Goal: Book appointment/travel/reservation

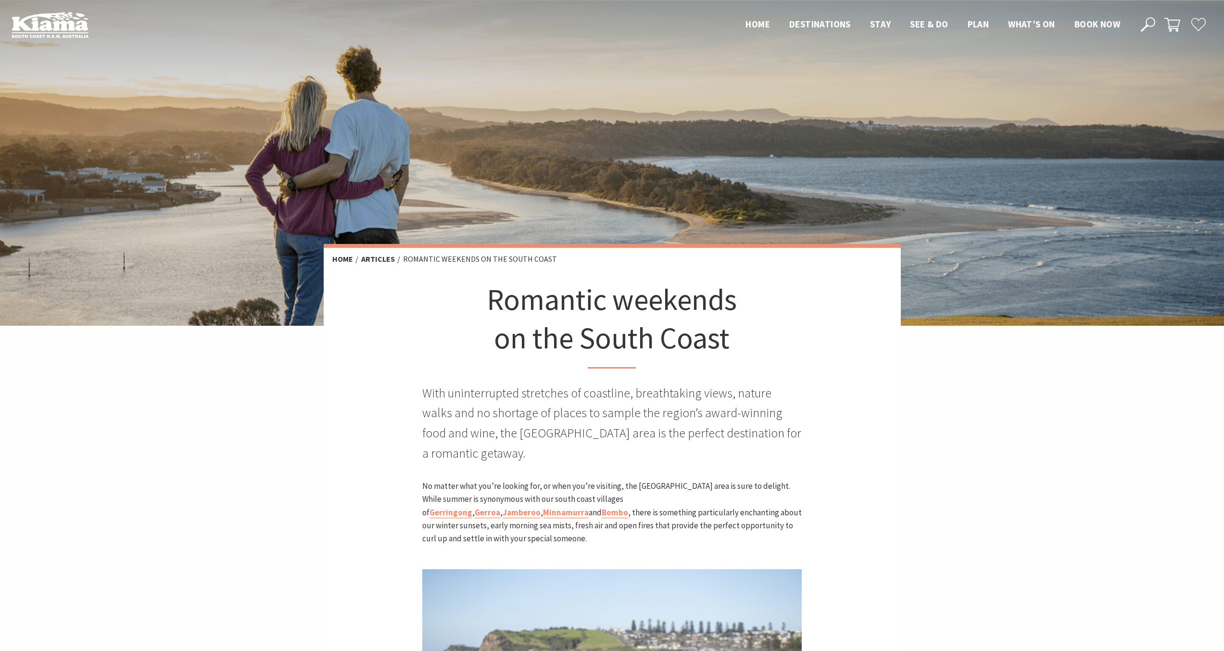
scroll to position [2, 0]
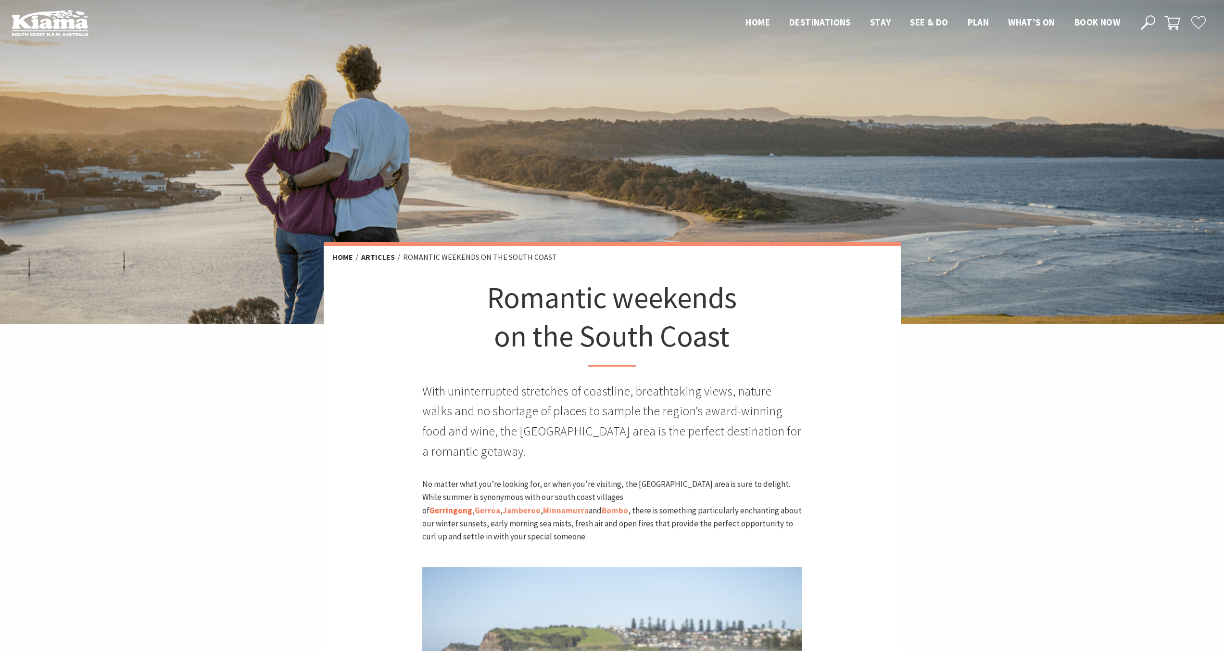
click at [472, 505] on link "Gerringong" at bounding box center [450, 510] width 43 height 11
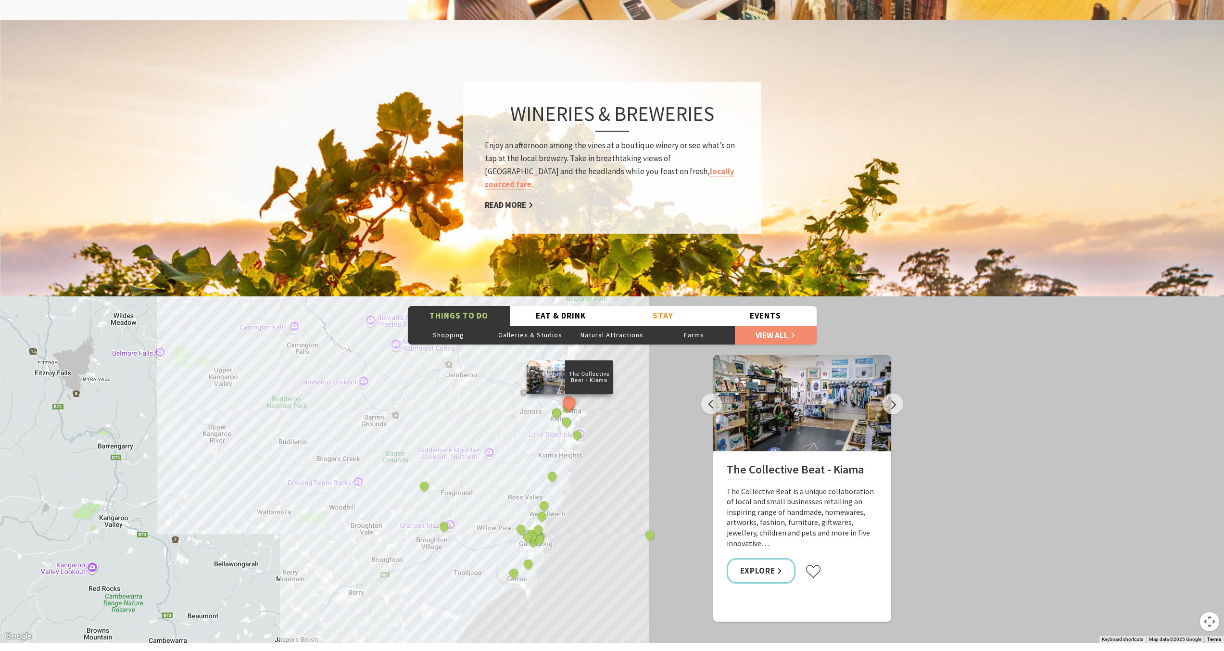
scroll to position [1584, 0]
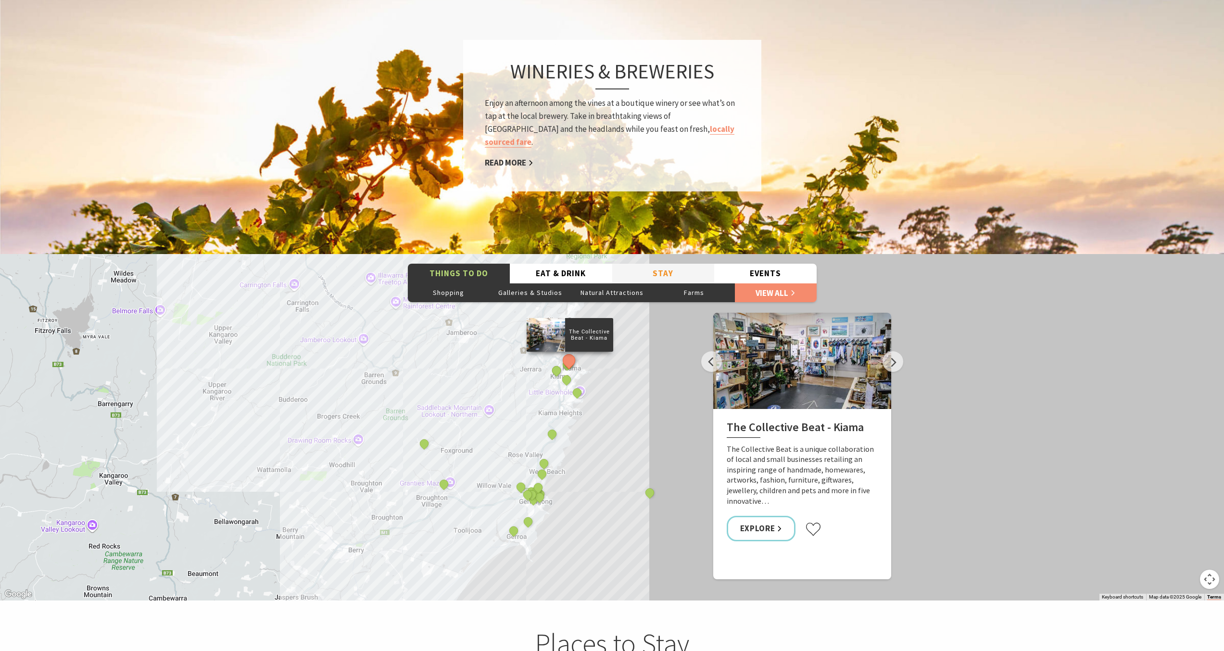
click at [661, 264] on button "Stay" at bounding box center [663, 274] width 102 height 20
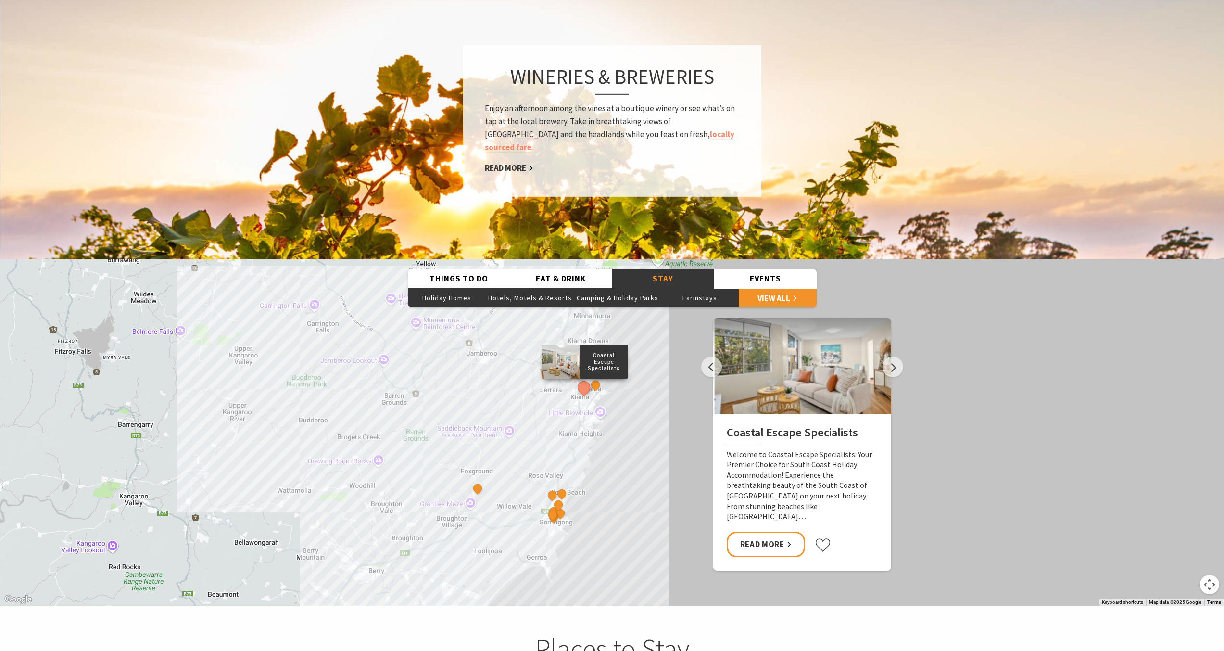
scroll to position [1577, 0]
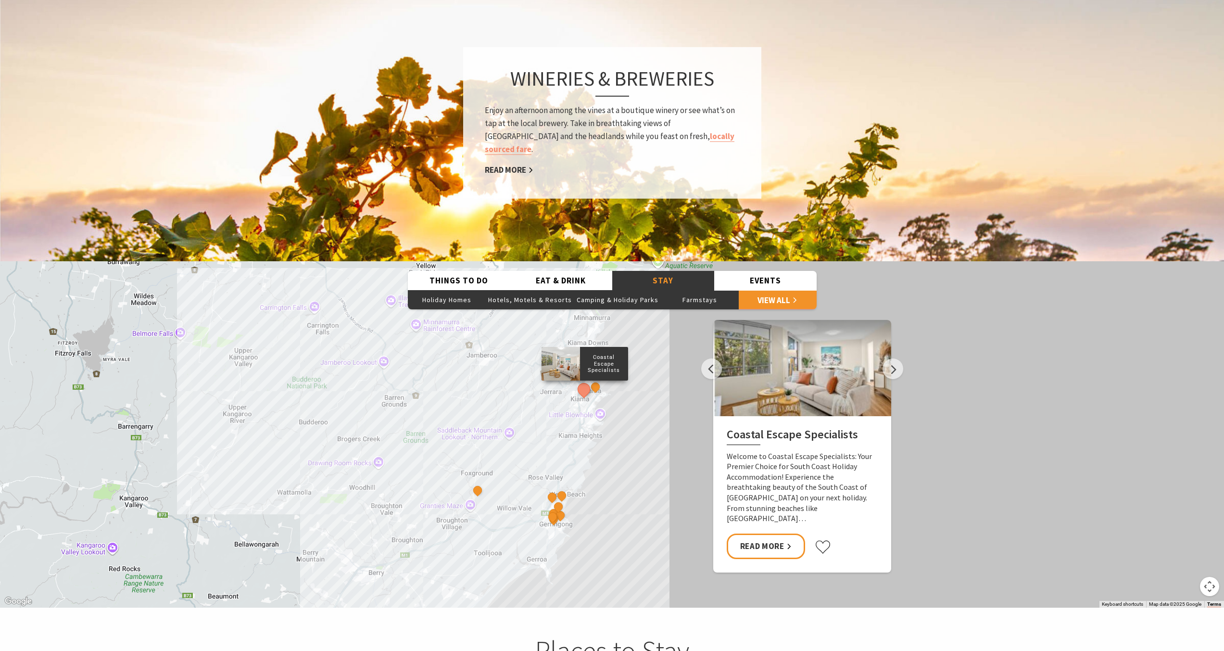
click at [579, 500] on div "Coastal Escape Specialists Seabreeze Gerringong EagleView Park South Coast Holi…" at bounding box center [612, 434] width 1224 height 346
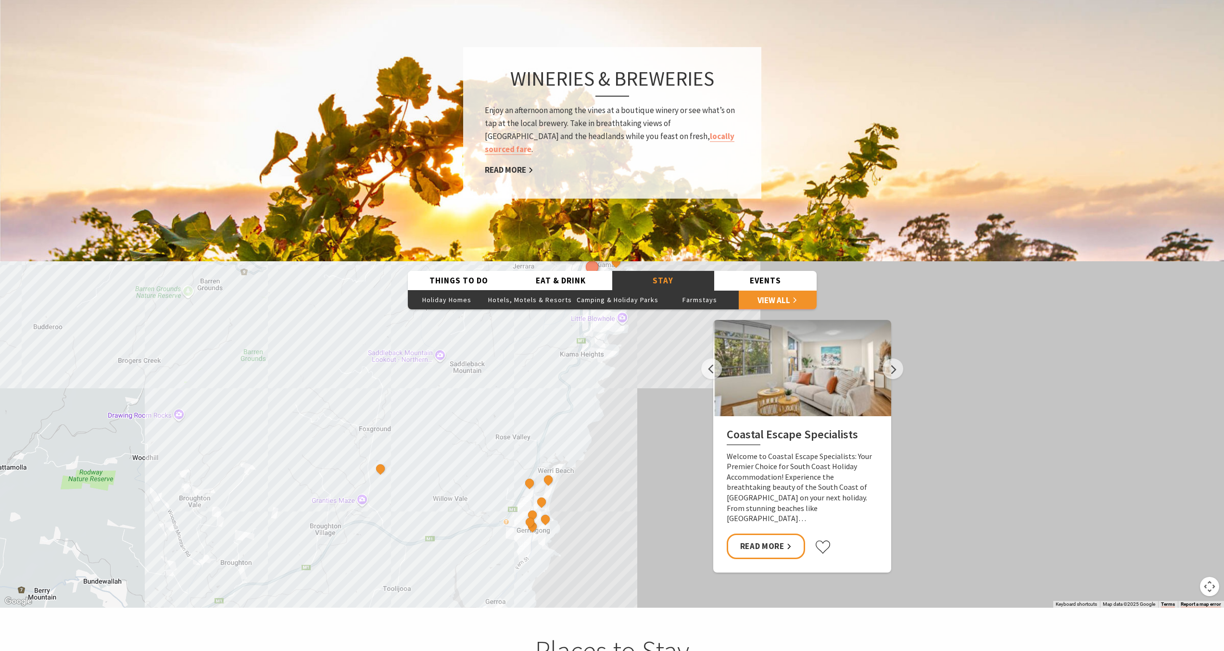
click at [561, 500] on div "Coastal Escape Specialists Seabreeze Gerringong EagleView Park South Coast Holi…" at bounding box center [612, 434] width 1224 height 346
click at [561, 499] on div "Coastal Escape Specialists Seabreeze Gerringong EagleView Park South Coast Holi…" at bounding box center [612, 434] width 1224 height 346
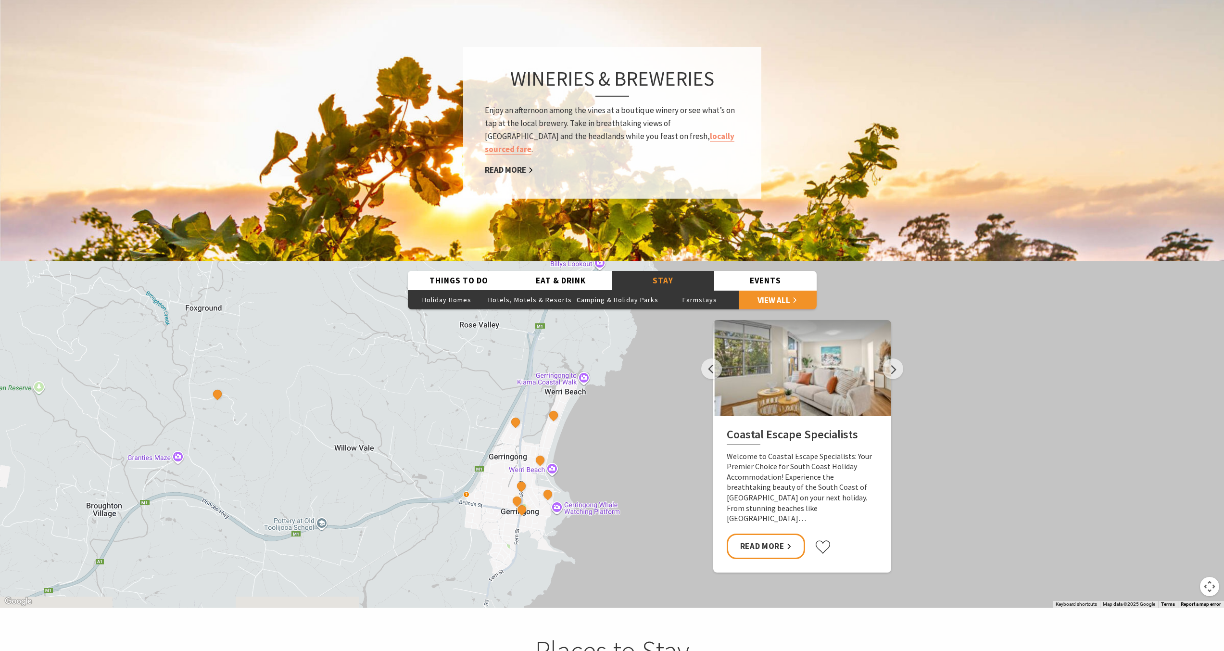
drag, startPoint x: 537, startPoint y: 550, endPoint x: 552, endPoint y: 516, distance: 37.3
click at [552, 517] on div "Coastal Escape Specialists Seabreeze Gerringong EagleView Park South Coast Holi…" at bounding box center [612, 434] width 1224 height 346
click at [548, 484] on button "See detail about Ātaahua - Gerringong" at bounding box center [549, 493] width 18 height 18
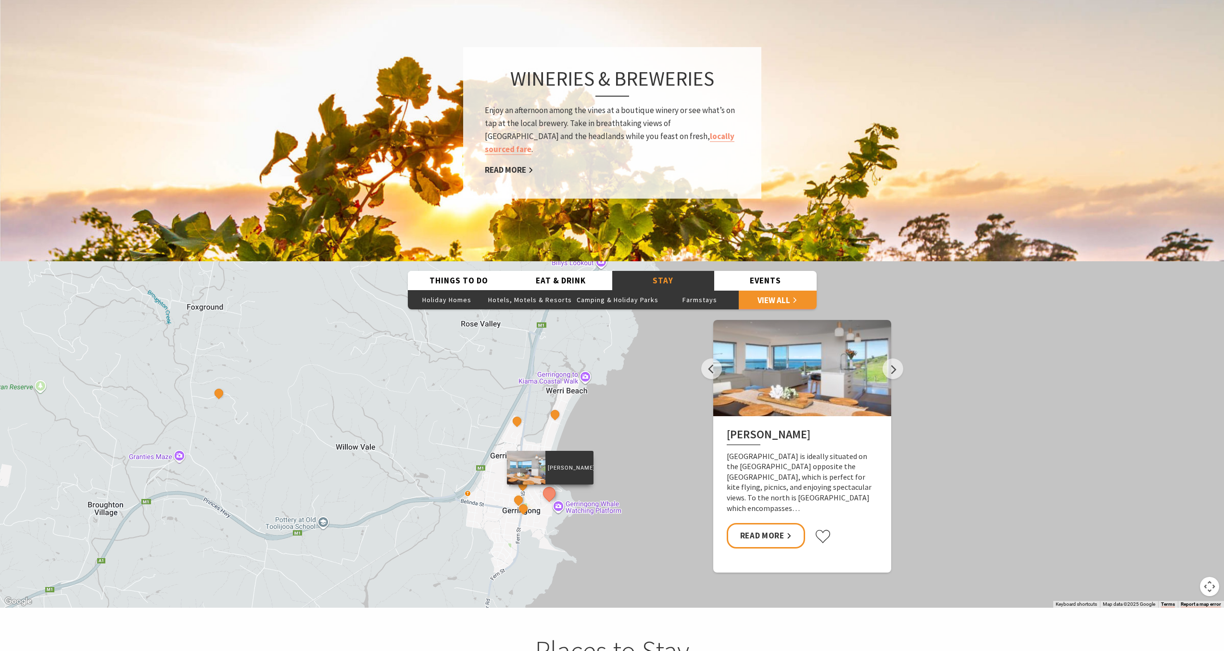
scroll to position [1575, 0]
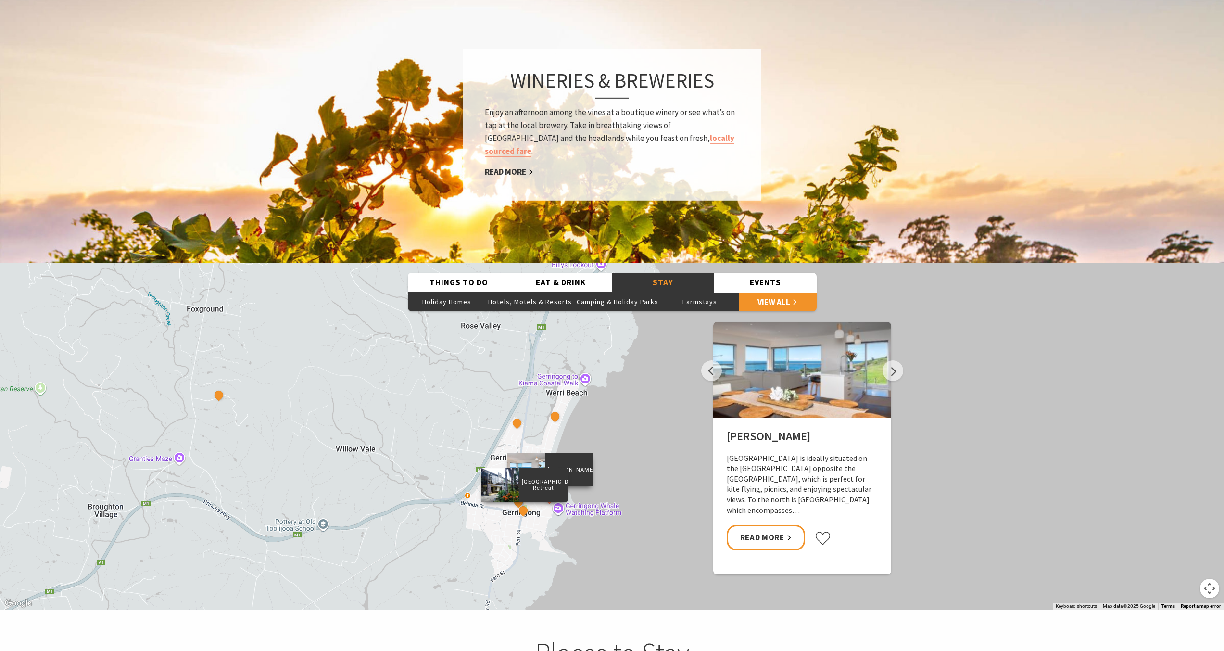
click at [525, 504] on div "Park Ridge Retreat" at bounding box center [524, 511] width 14 height 14
click at [522, 501] on button "See detail about Park Ridge Retreat" at bounding box center [523, 510] width 18 height 18
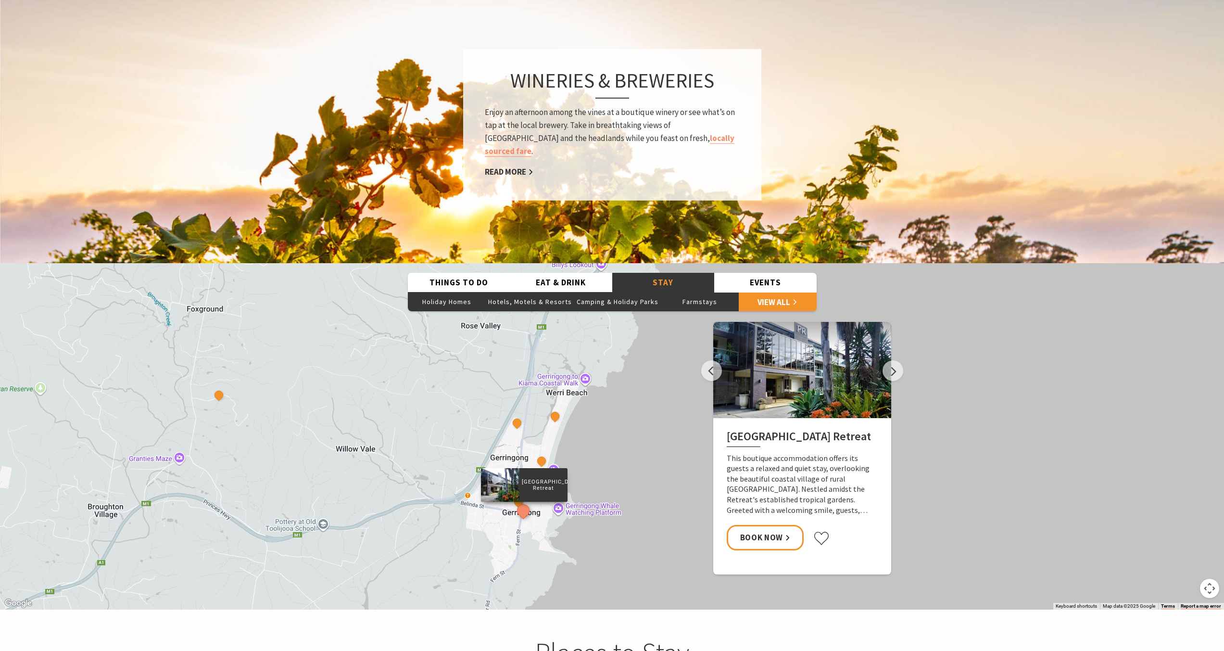
click at [788, 429] on h2 "Park Ridge Retreat" at bounding box center [802, 437] width 151 height 17
click at [784, 382] on div at bounding box center [802, 370] width 178 height 96
click at [776, 525] on link "Book Now" at bounding box center [765, 537] width 77 height 25
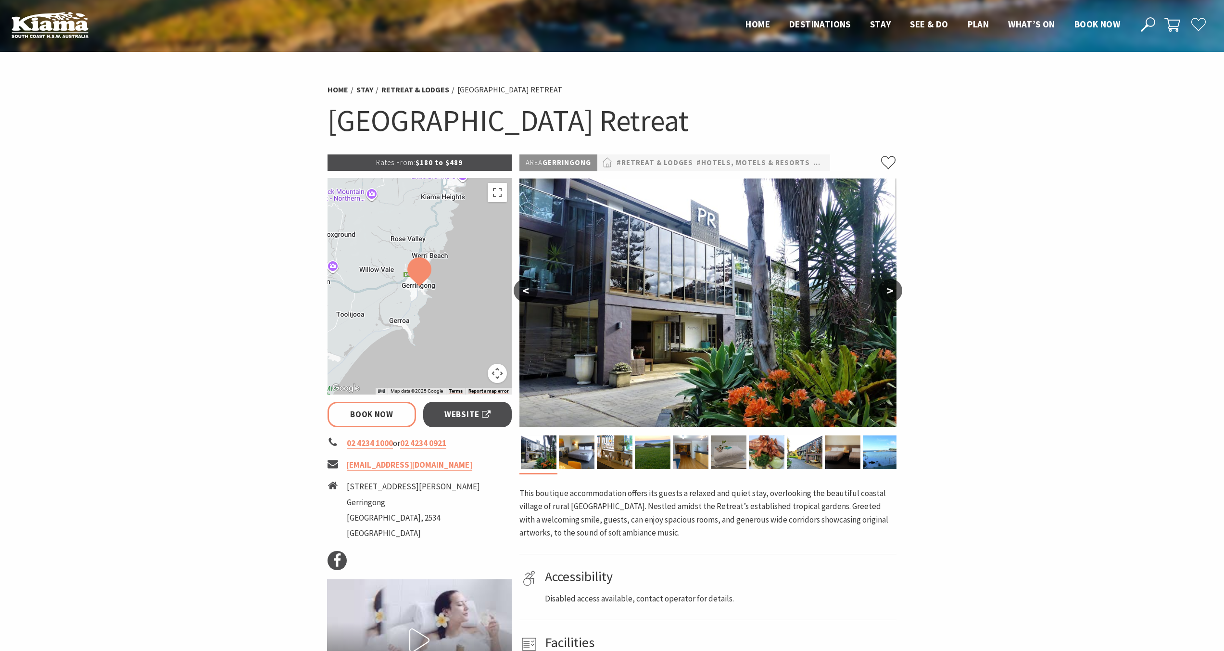
select select "3"
select select "2"
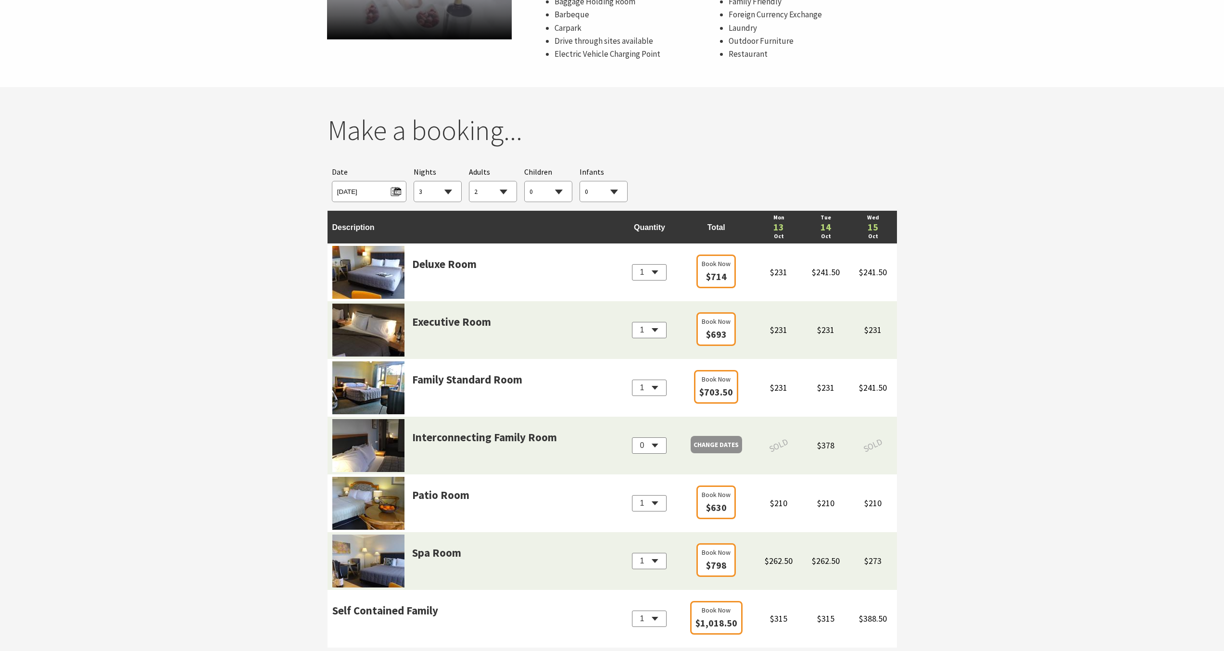
scroll to position [663, 0]
click at [381, 187] on span "Mon 13/10/2025" at bounding box center [369, 189] width 64 height 13
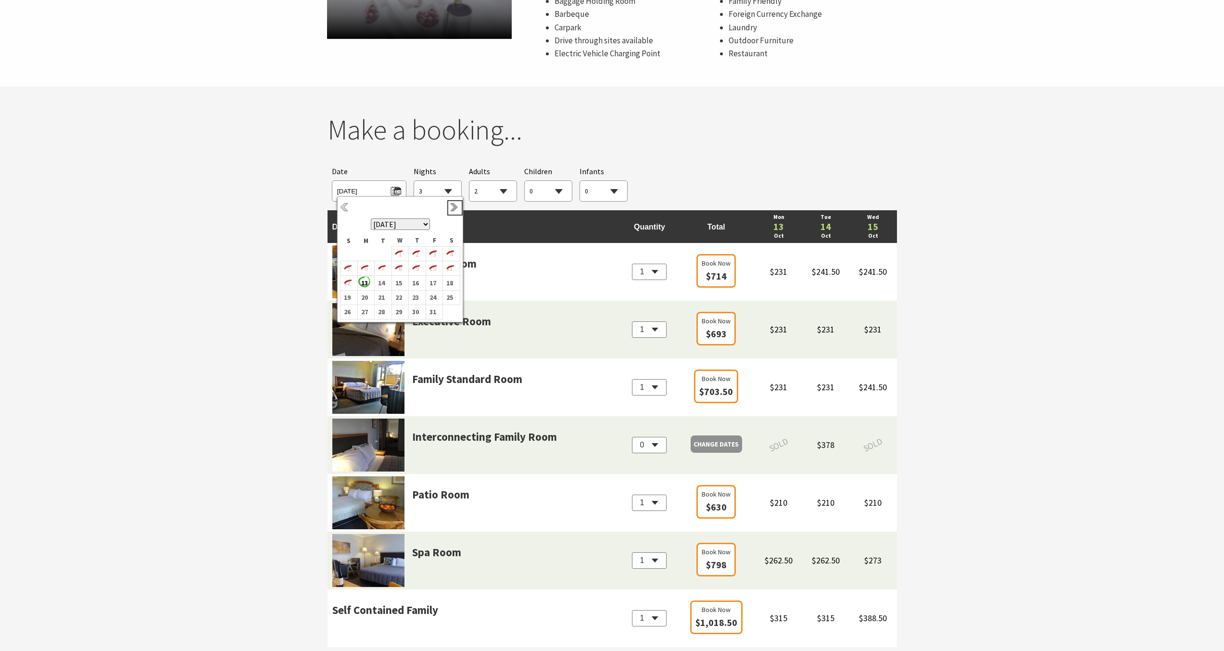
click at [451, 209] on link "Next" at bounding box center [455, 207] width 11 height 11
click at [451, 251] on b "1" at bounding box center [449, 251] width 13 height 13
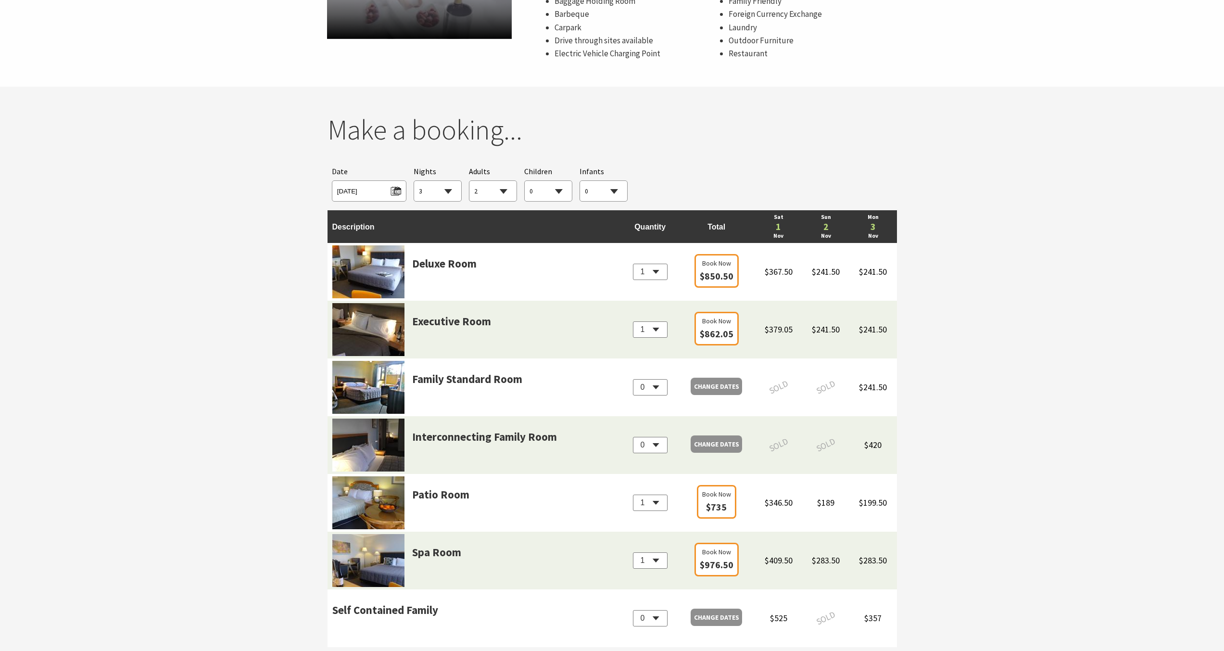
click at [451, 195] on select "1 2 3 4 5 6 7 8 9 10 11 12 13 14 15 16 17 18 19 20 21 22 23 24 25 26 27 28 29 30" at bounding box center [437, 191] width 47 height 21
select select "2"
click at [414, 181] on select "1 2 3 4 5 6 7 8 9 10 11 12 13 14 15 16 17 18 19 20 21 22 23 24 25 26 27 28 29 30" at bounding box center [437, 191] width 47 height 21
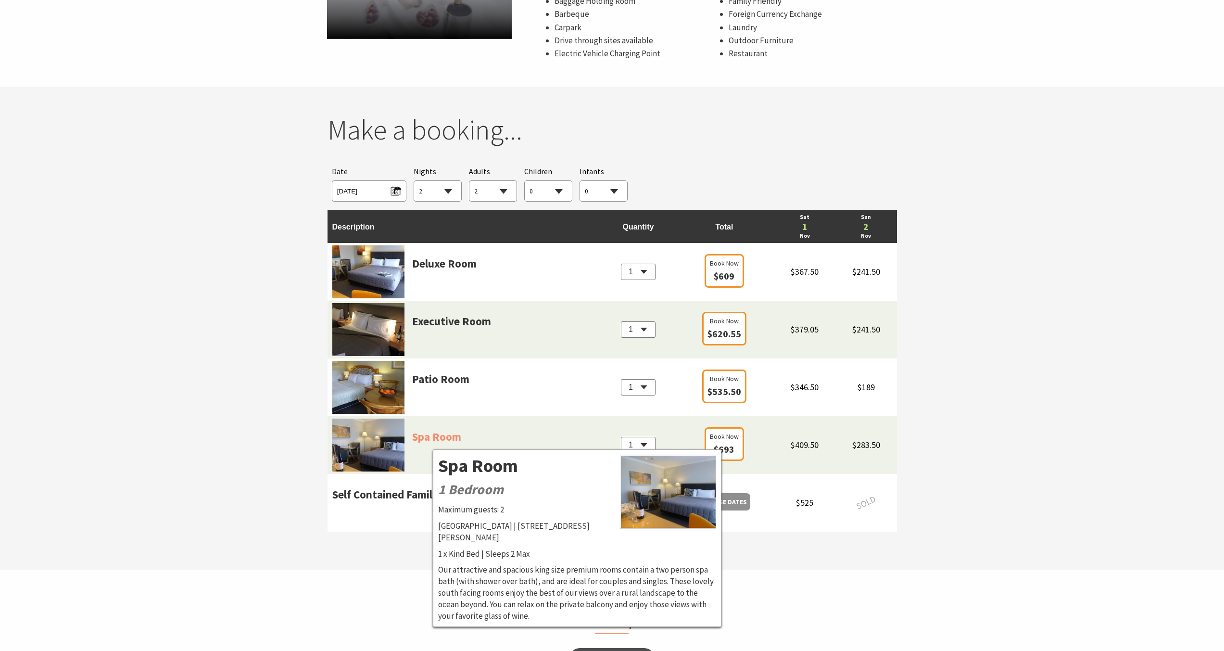
click at [433, 442] on link "Spa Room" at bounding box center [436, 449] width 49 height 43
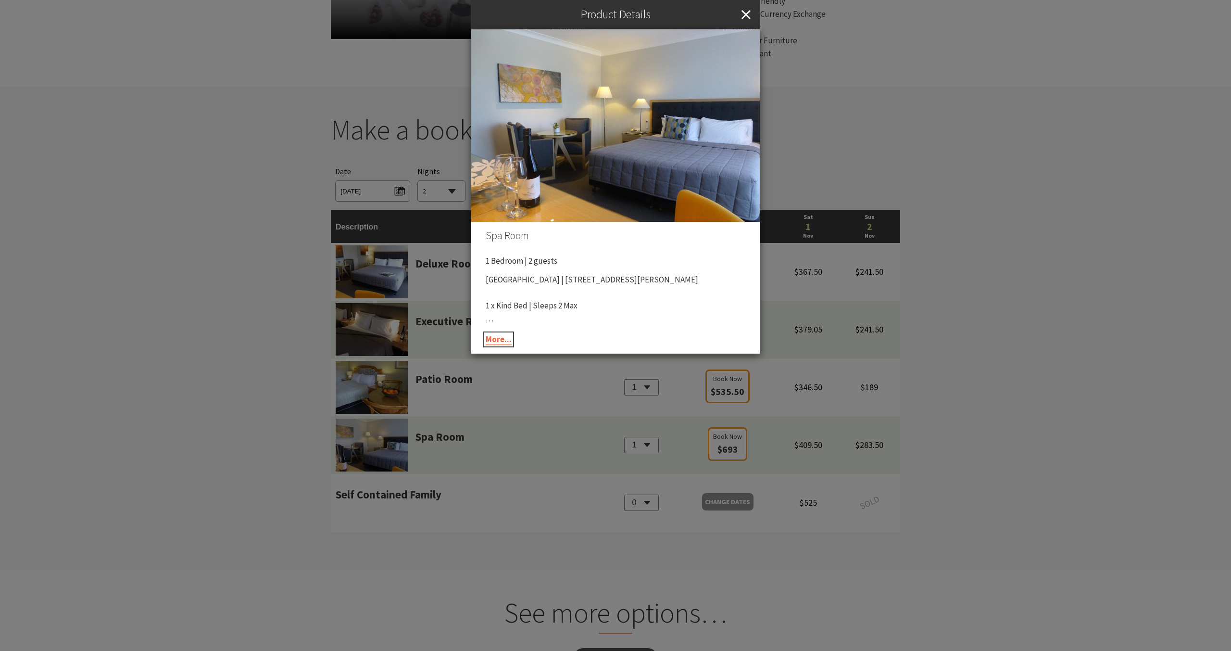
click at [492, 341] on link "More..." at bounding box center [499, 339] width 26 height 11
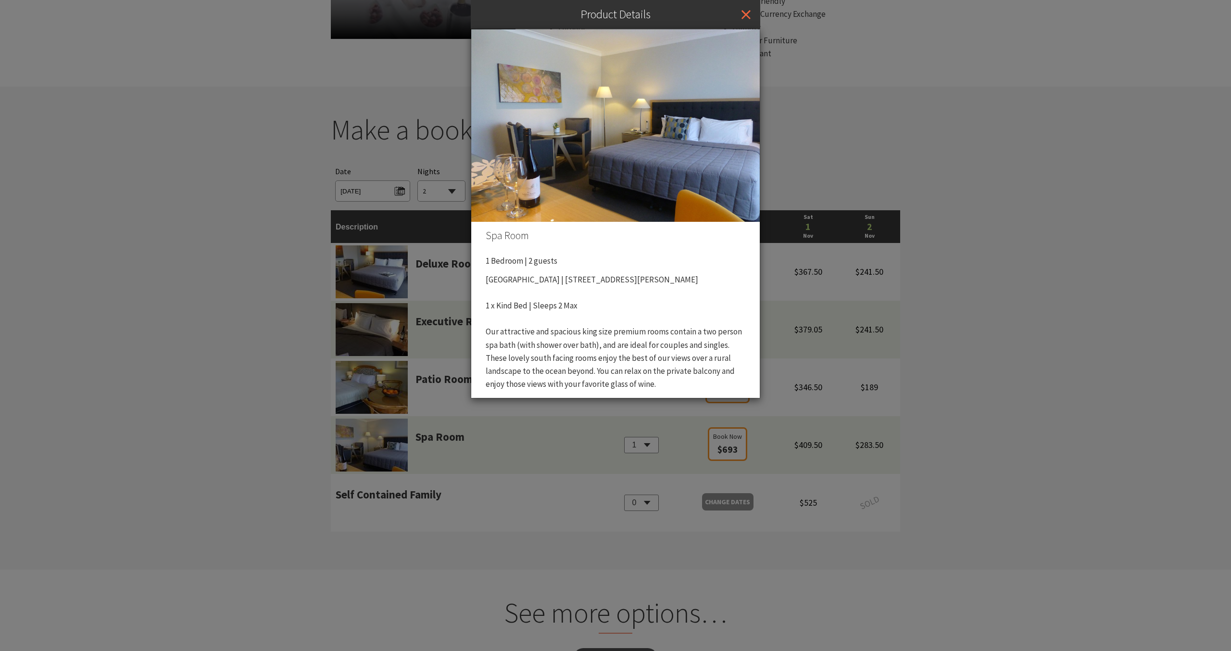
click at [746, 13] on icon "Close" at bounding box center [746, 14] width 9 height 29
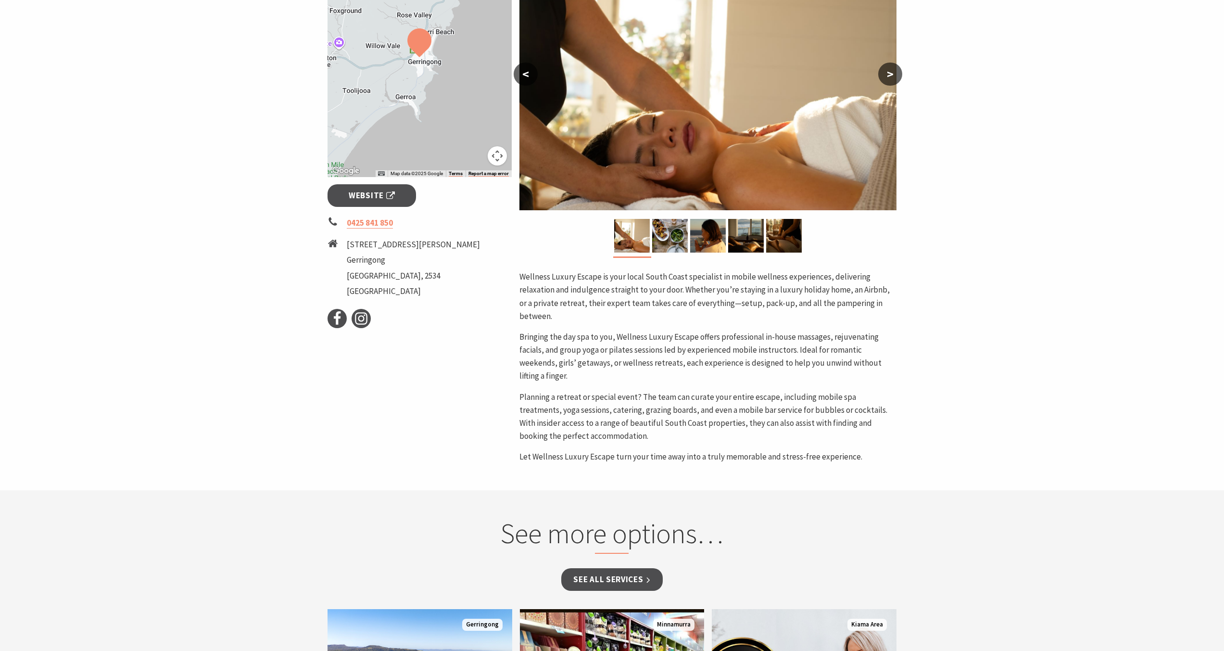
scroll to position [221, 0]
